Goal: Task Accomplishment & Management: Manage account settings

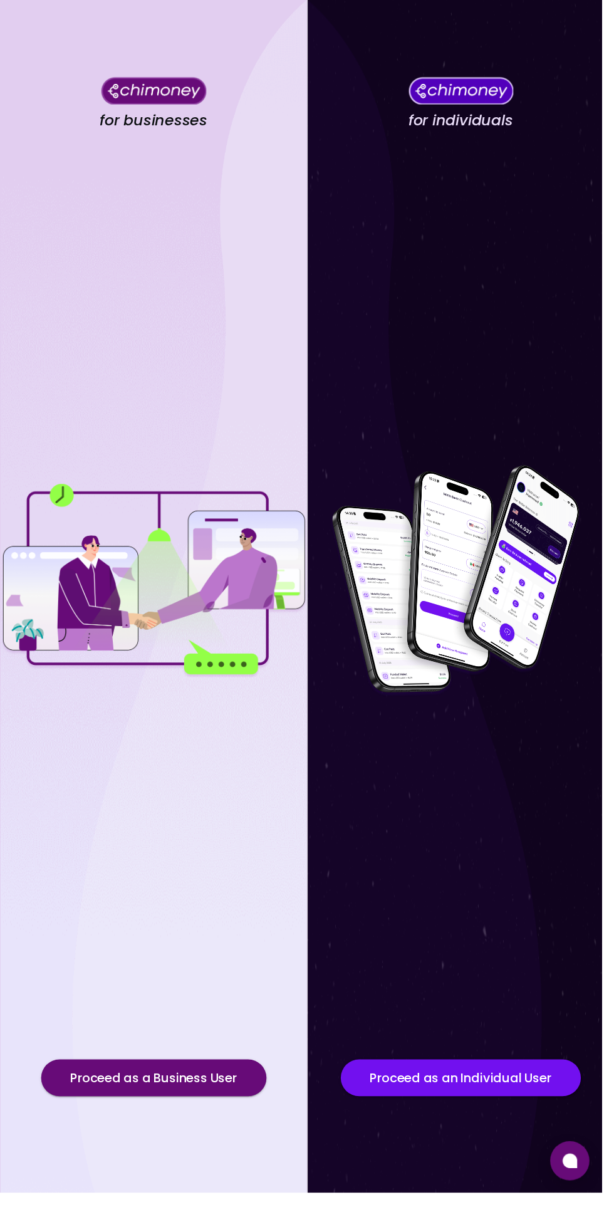
scroll to position [28, 0]
click at [498, 1119] on button "Proceed as an Individual User" at bounding box center [470, 1100] width 245 height 38
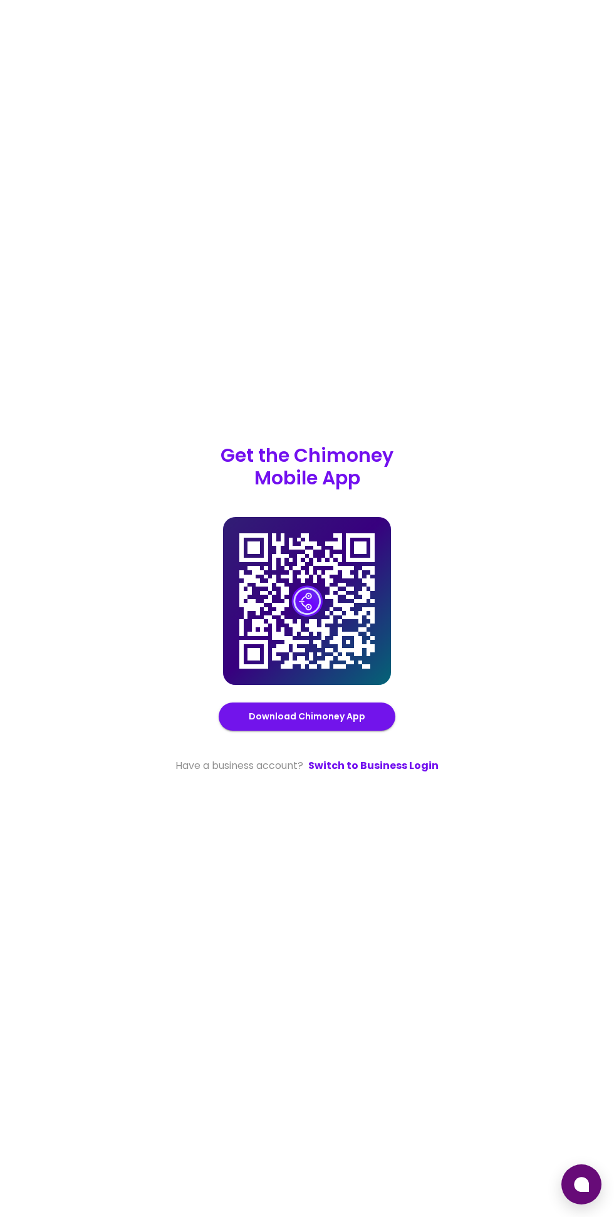
click at [371, 773] on link "Switch to Business Login" at bounding box center [373, 765] width 130 height 15
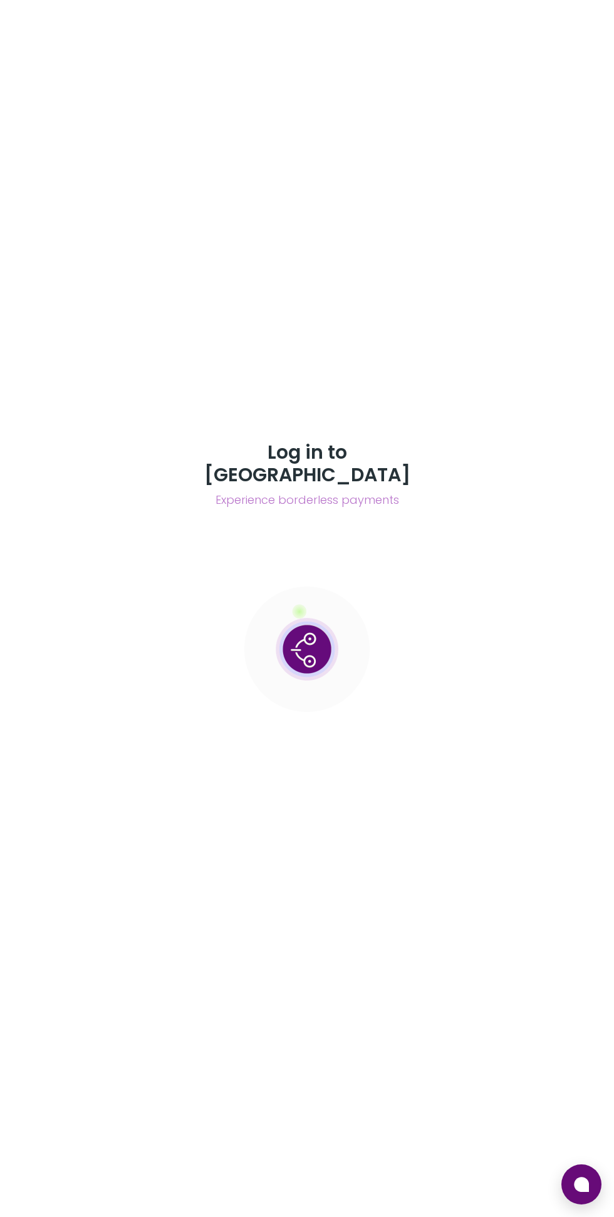
scroll to position [36, 0]
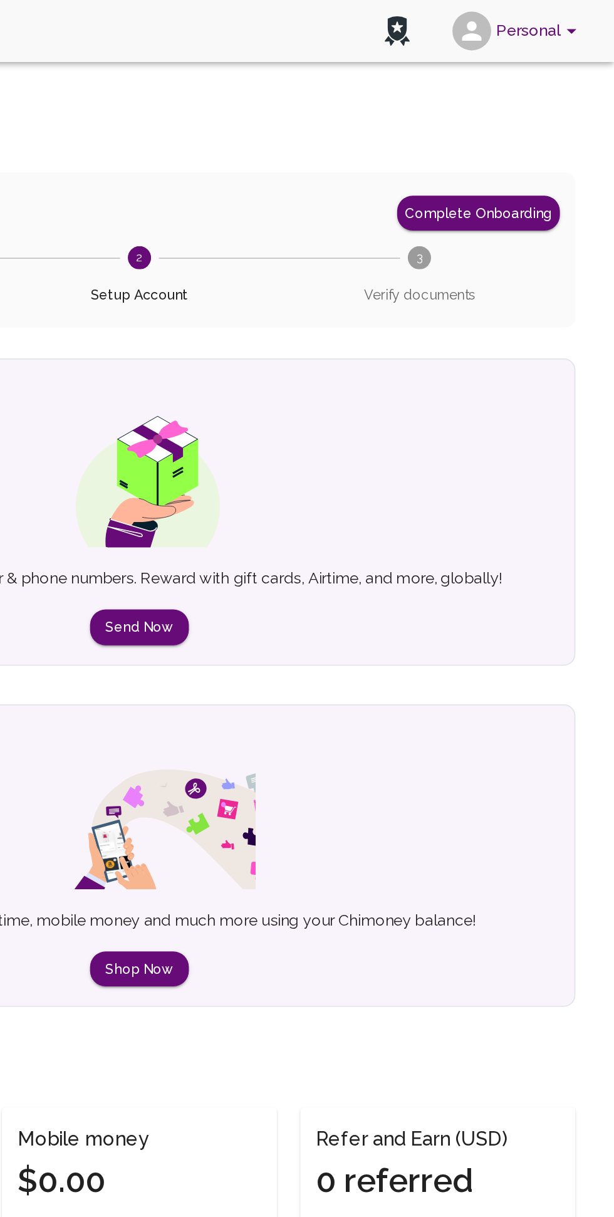
click at [554, 24] on button "Personal" at bounding box center [552, 20] width 95 height 33
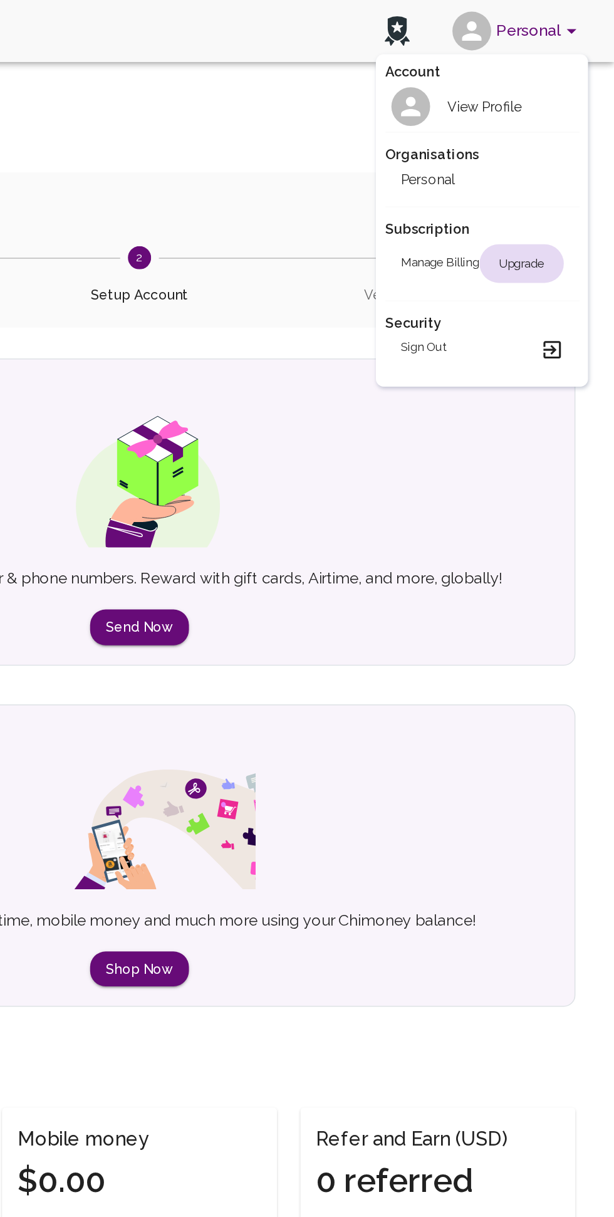
click at [525, 60] on div "View Profile" at bounding box center [515, 68] width 78 height 25
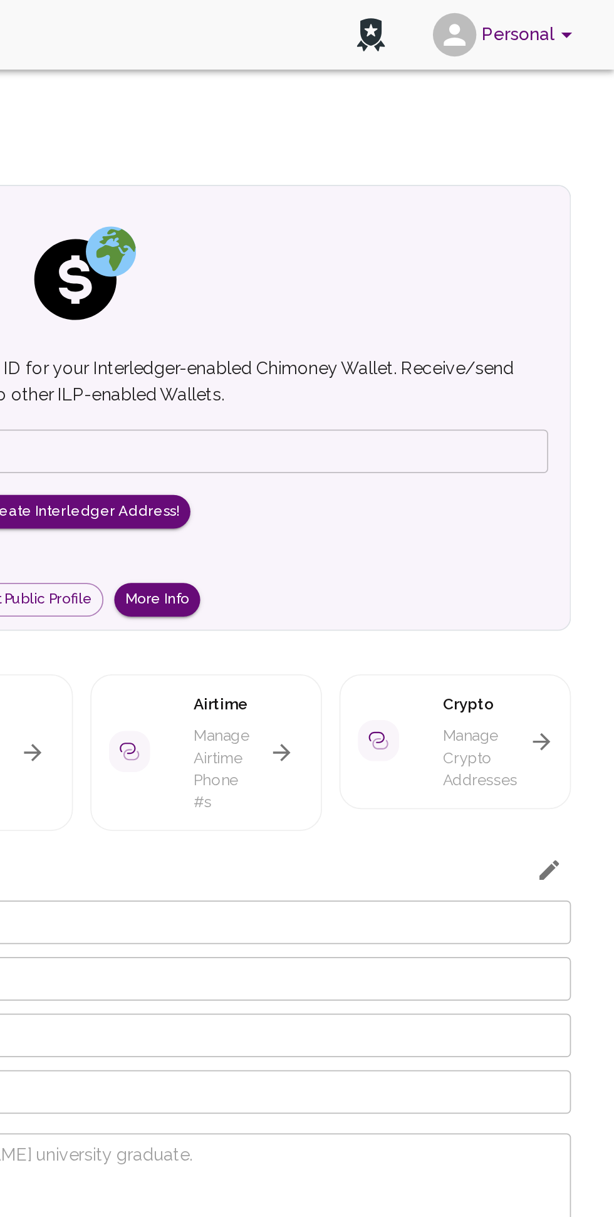
click at [557, 19] on button "Personal" at bounding box center [552, 20] width 95 height 33
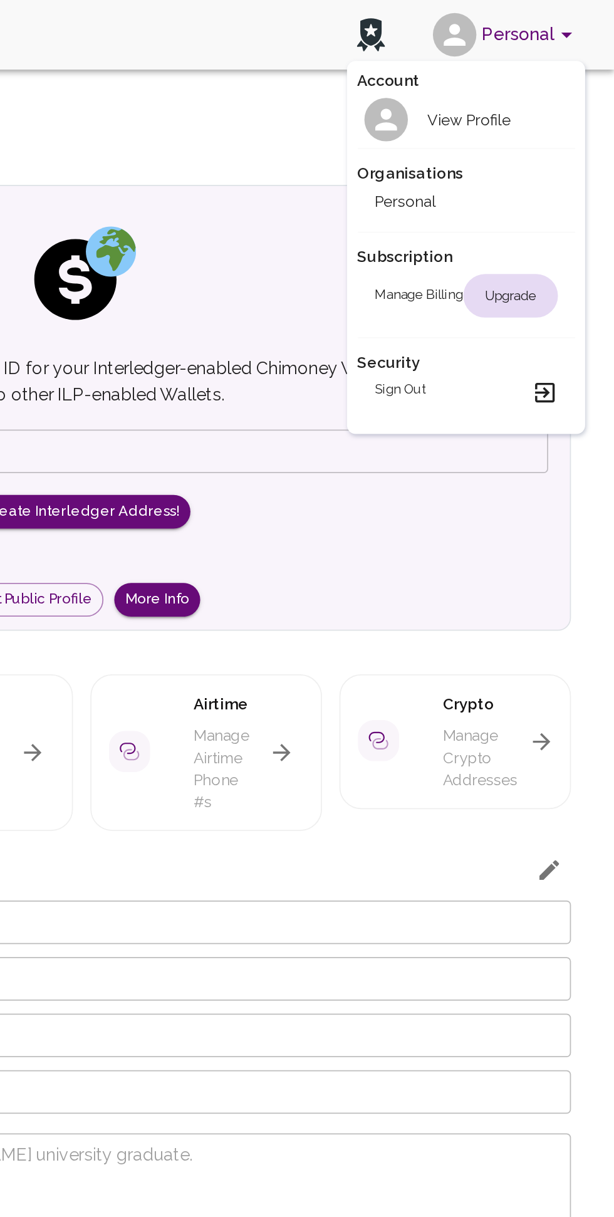
click at [513, 60] on div "View Profile" at bounding box center [515, 68] width 78 height 25
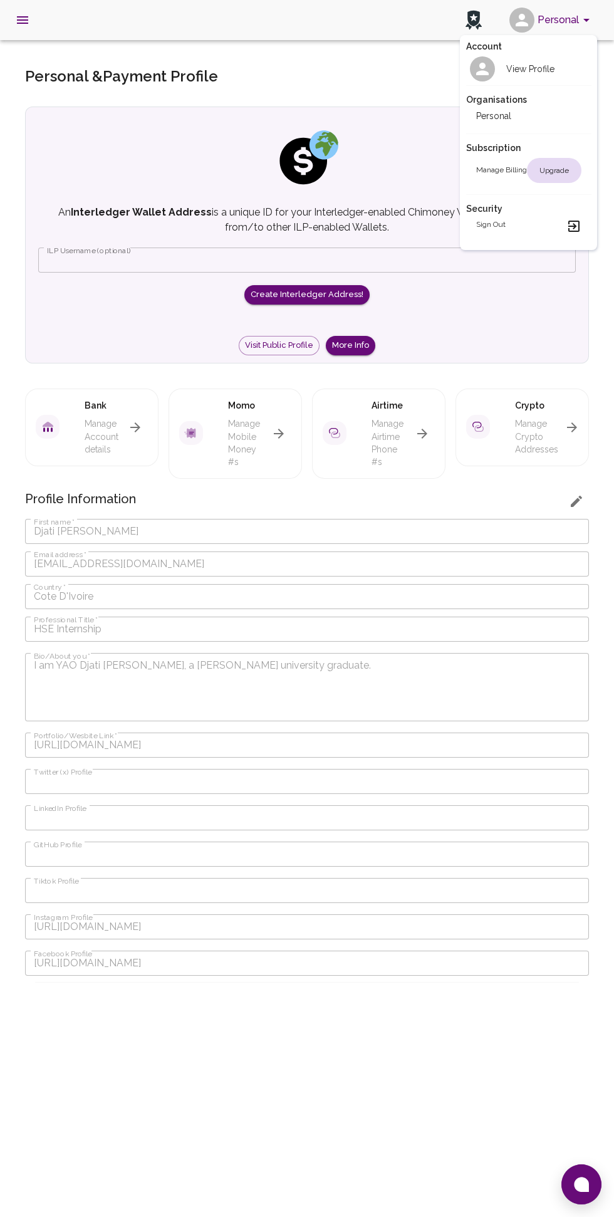
click at [65, 108] on div at bounding box center [307, 608] width 614 height 1217
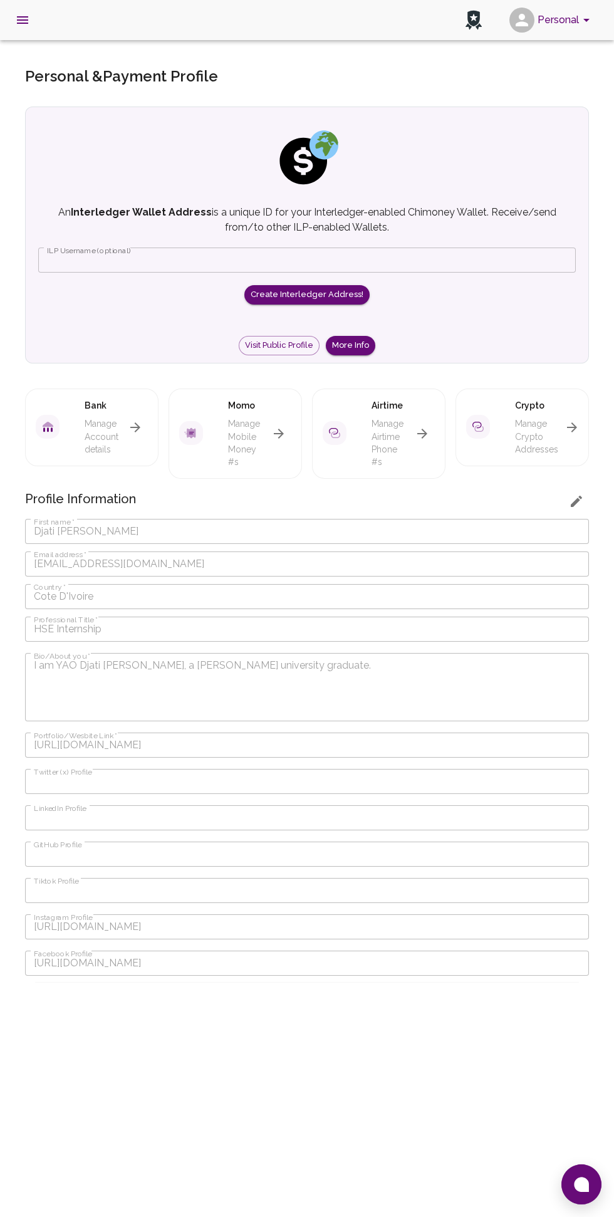
click at [32, 20] on button "open drawer" at bounding box center [23, 20] width 30 height 30
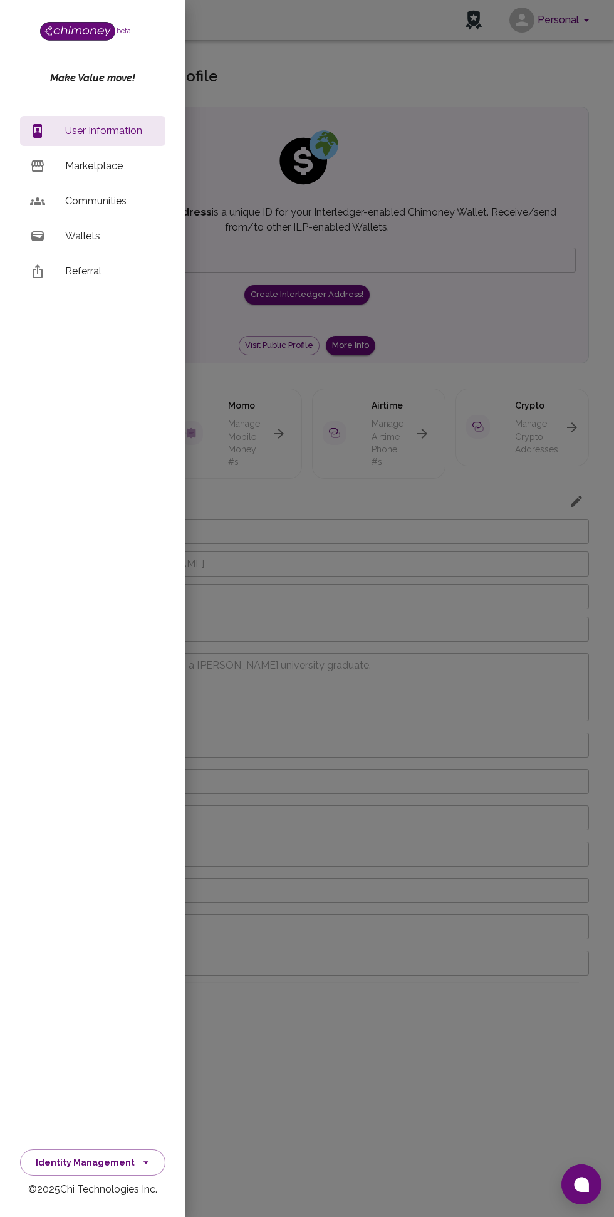
click at [71, 241] on p "Wallets" at bounding box center [110, 236] width 90 height 15
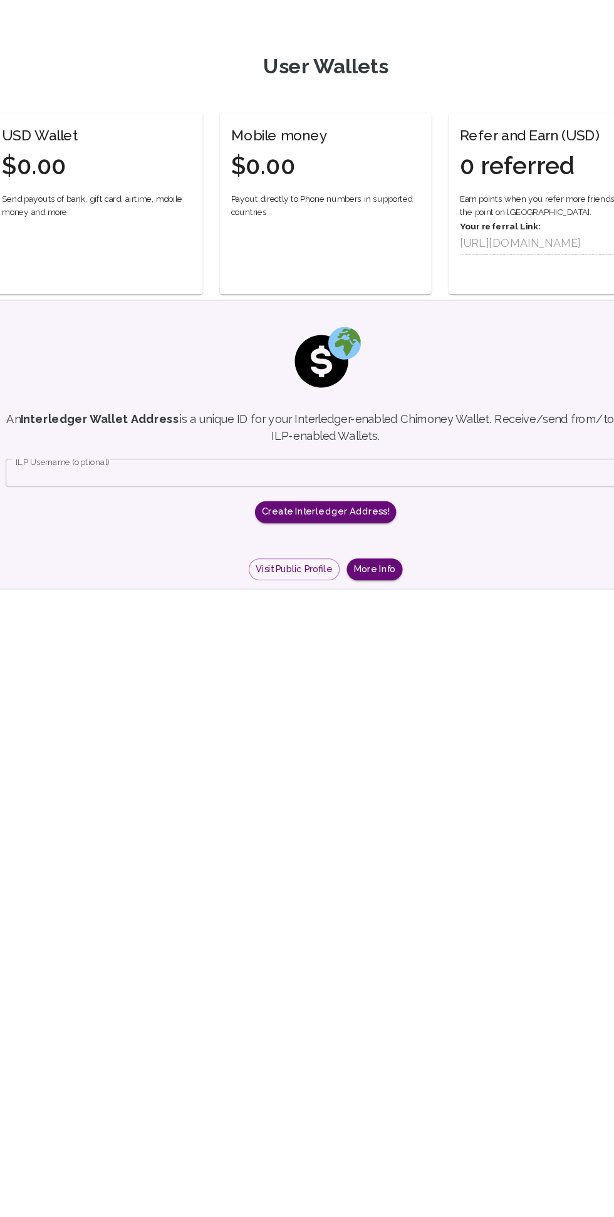
scroll to position [36, 0]
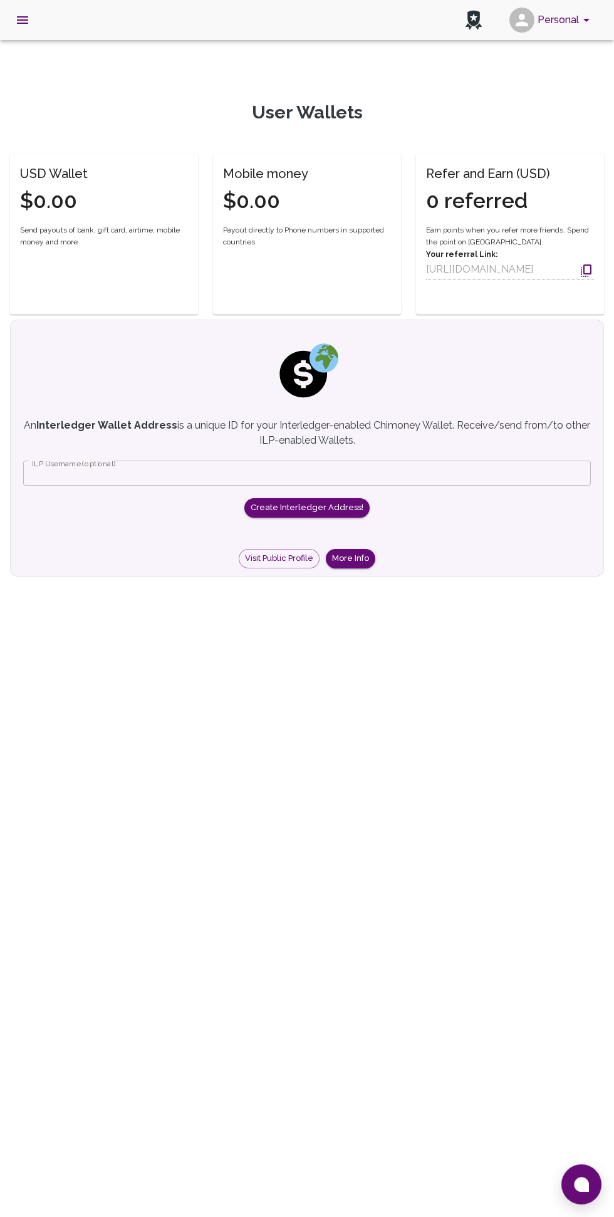
click at [98, 167] on div "USD Wallet $0.00" at bounding box center [96, 182] width 183 height 66
click at [295, 183] on div "Mobile money $0.00 Payout directly to Phone numbers in supported countries" at bounding box center [307, 219] width 188 height 131
click at [271, 164] on h6 "Mobile money" at bounding box center [265, 174] width 85 height 20
click at [23, 20] on icon "open drawer" at bounding box center [22, 20] width 11 height 8
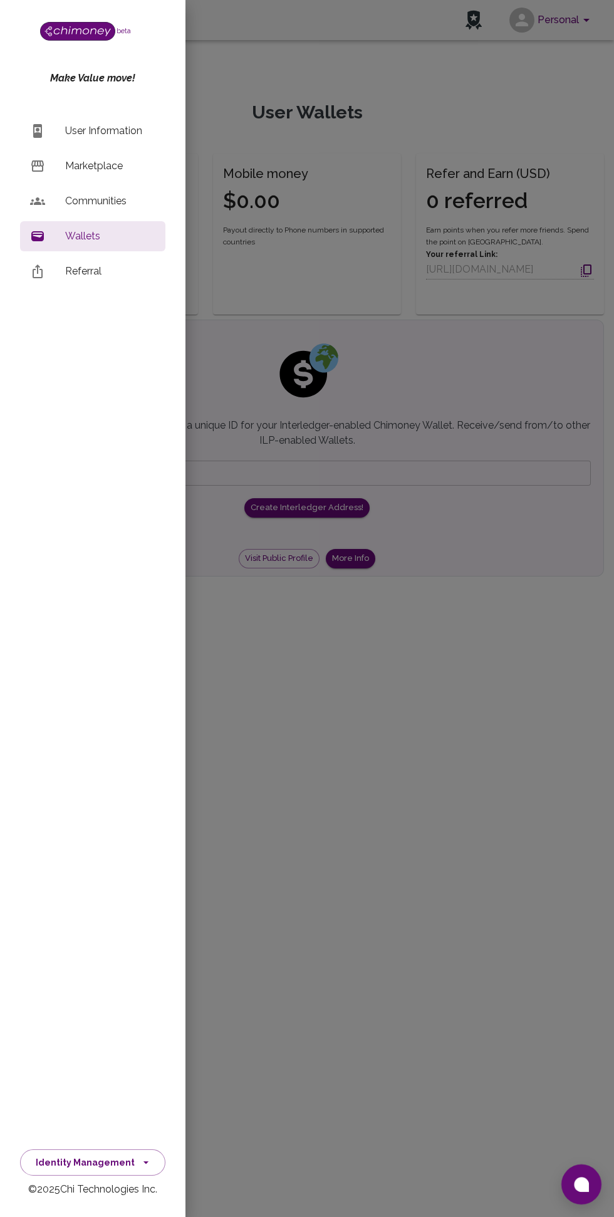
click at [480, 923] on div at bounding box center [307, 608] width 614 height 1217
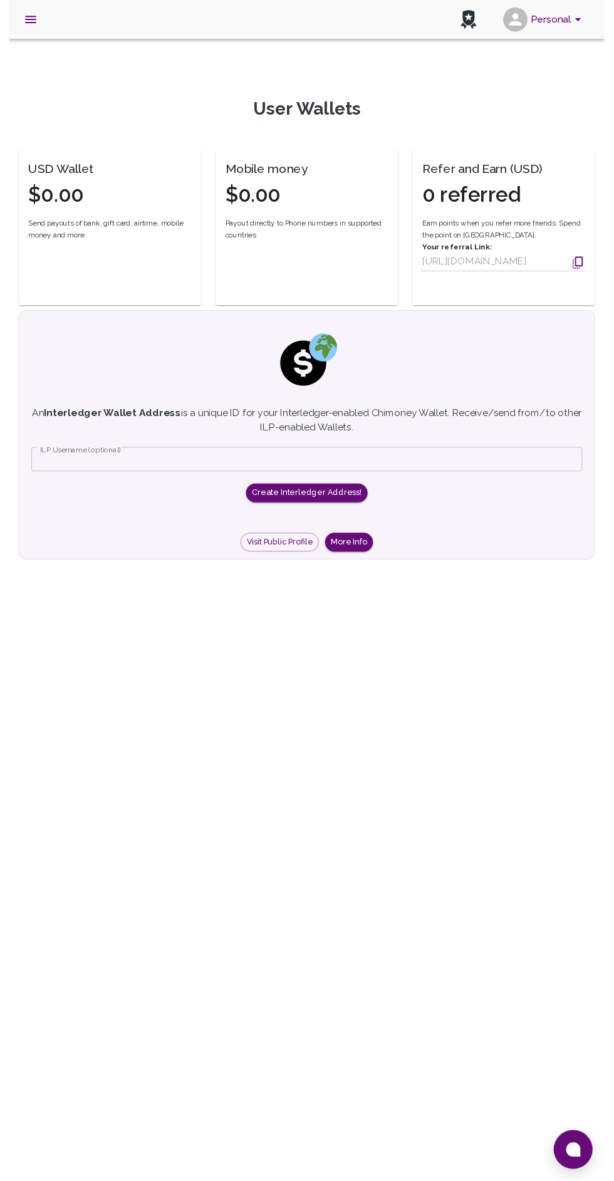
scroll to position [65, 0]
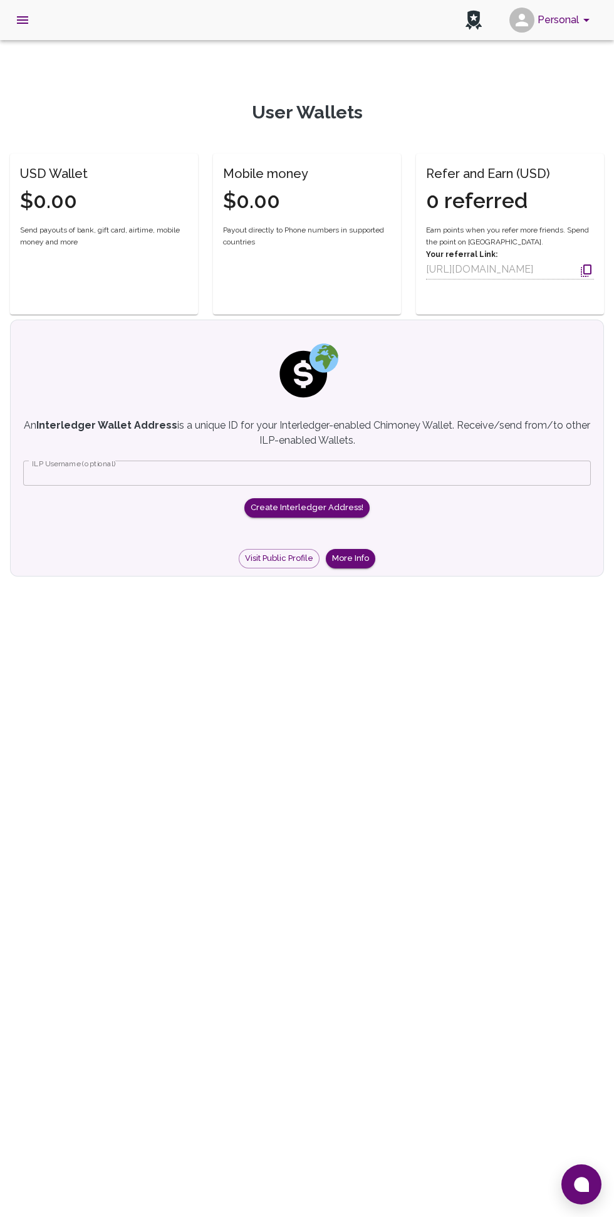
click at [543, 32] on button "Personal" at bounding box center [552, 20] width 95 height 33
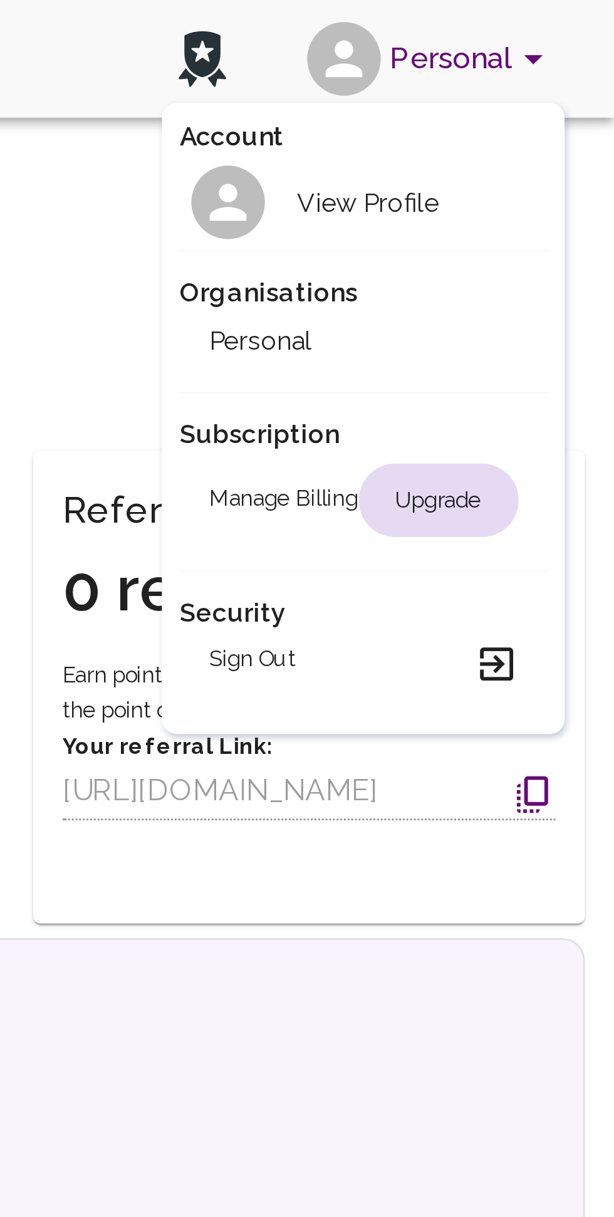
click at [497, 118] on h2 "Personal" at bounding box center [493, 116] width 35 height 13
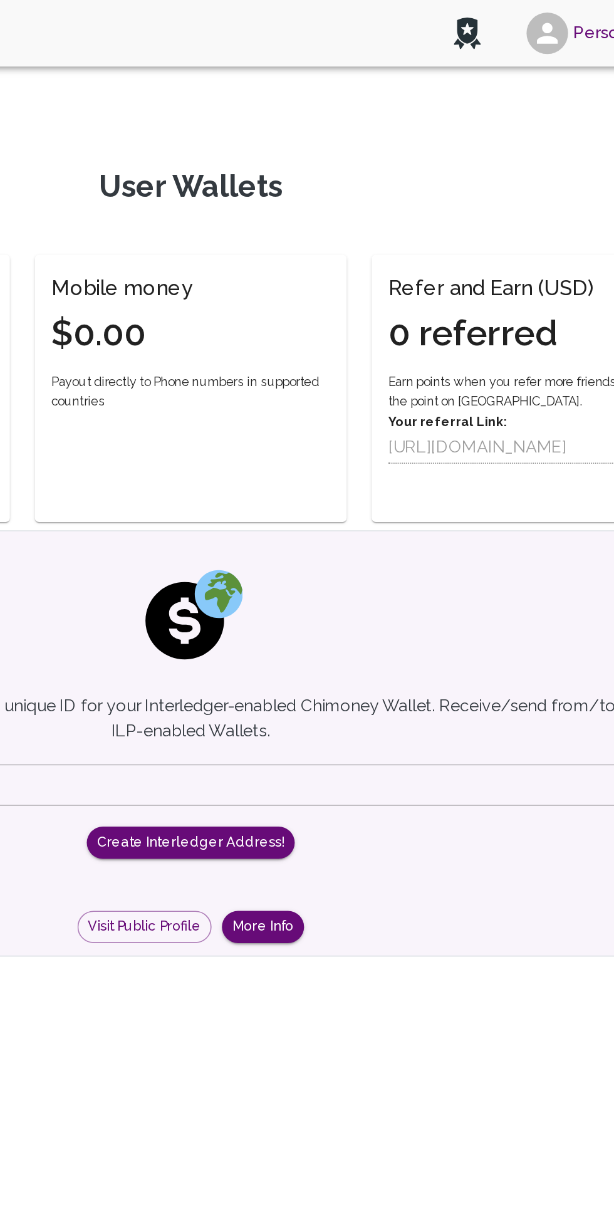
click at [528, 31] on button "Personal" at bounding box center [552, 20] width 95 height 33
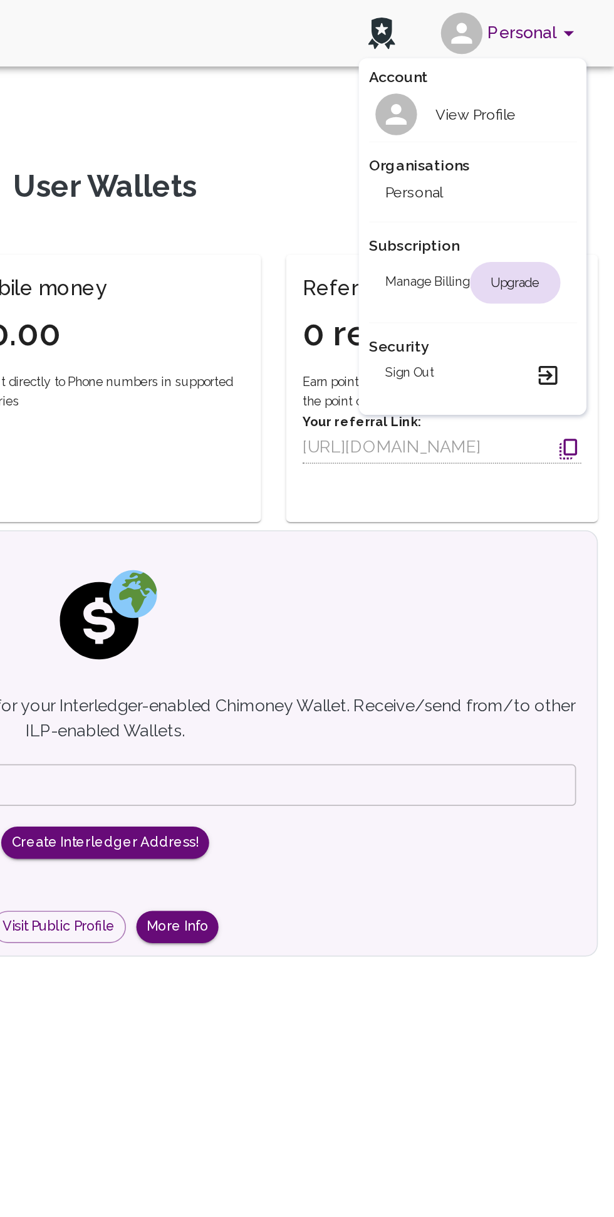
click at [555, 82] on li "View Profile" at bounding box center [528, 69] width 125 height 33
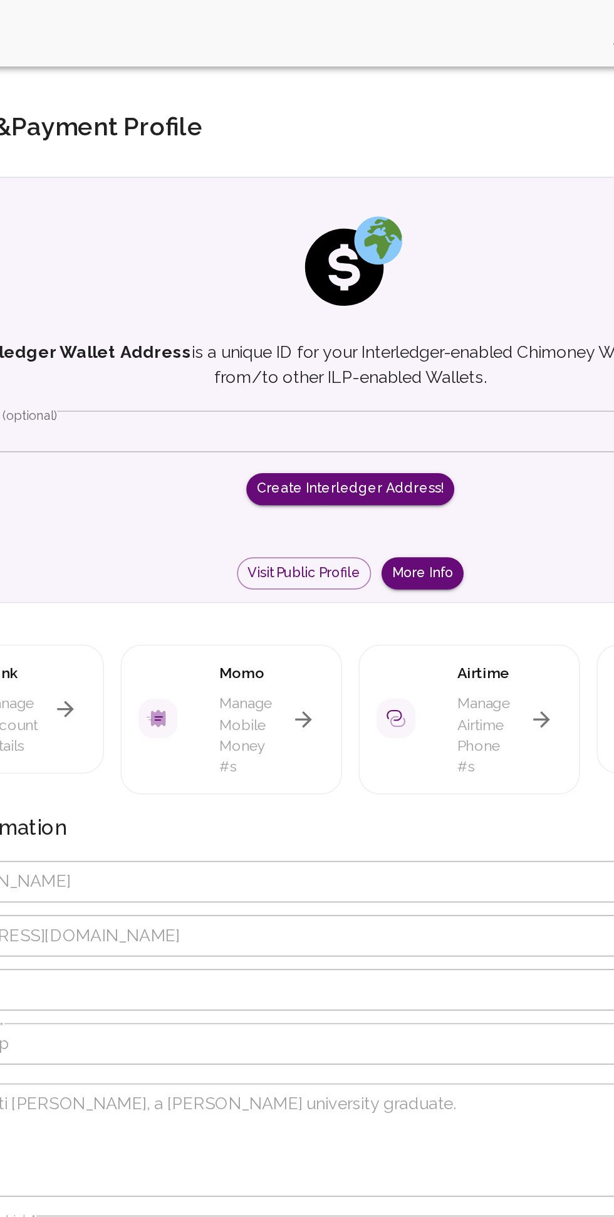
click at [354, 347] on button "More Info" at bounding box center [351, 345] width 50 height 19
